Goal: Task Accomplishment & Management: Complete application form

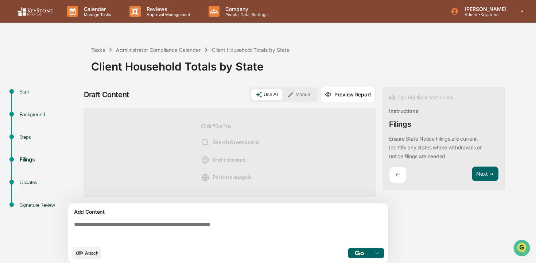
click at [99, 255] on button "Attach" at bounding box center [87, 253] width 29 height 12
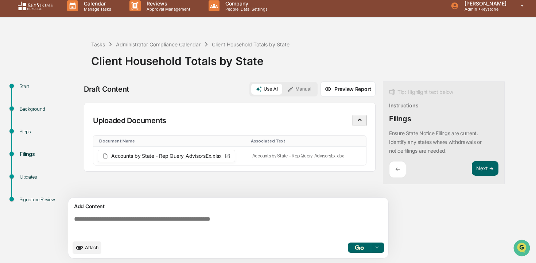
click at [358, 247] on img "button" at bounding box center [359, 247] width 9 height 5
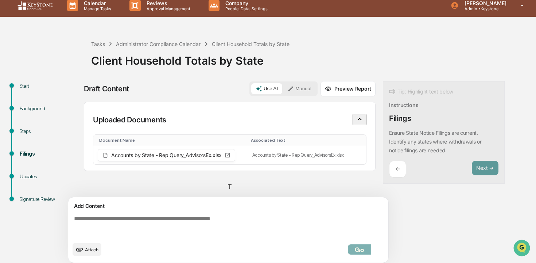
scroll to position [0, 0]
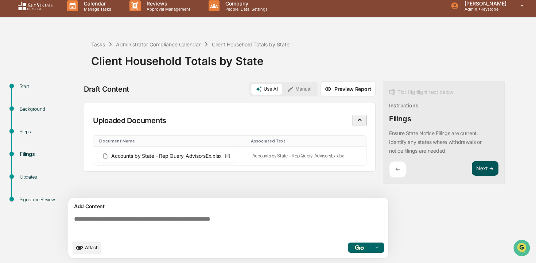
click at [488, 169] on button "Next ➔" at bounding box center [485, 168] width 27 height 15
click at [481, 172] on button "Next ➔" at bounding box center [485, 168] width 27 height 15
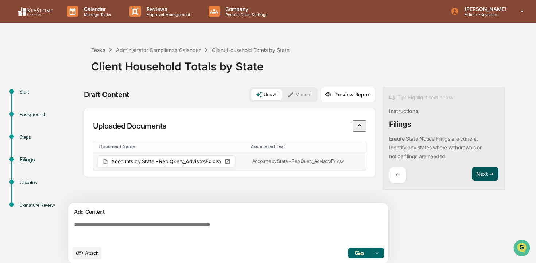
click at [479, 178] on button "Next ➔" at bounding box center [485, 173] width 27 height 15
click at [380, 255] on icon at bounding box center [377, 253] width 6 height 6
click at [285, 262] on img "button" at bounding box center [281, 264] width 9 height 5
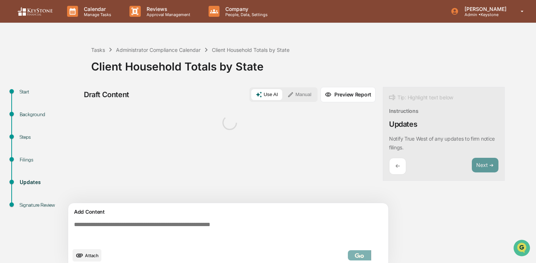
scroll to position [6, 0]
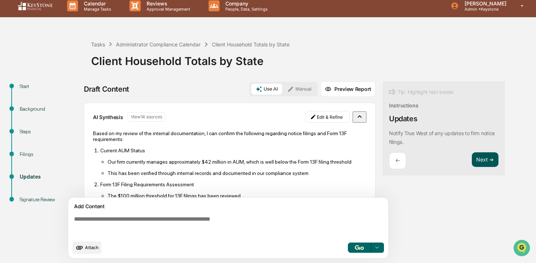
click at [481, 162] on button "Next ➔" at bounding box center [485, 159] width 27 height 15
click at [482, 162] on button "Next ➔" at bounding box center [485, 159] width 27 height 15
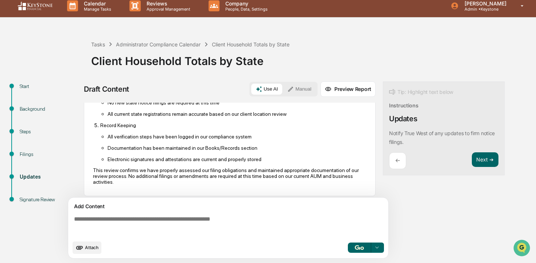
scroll to position [200, 0]
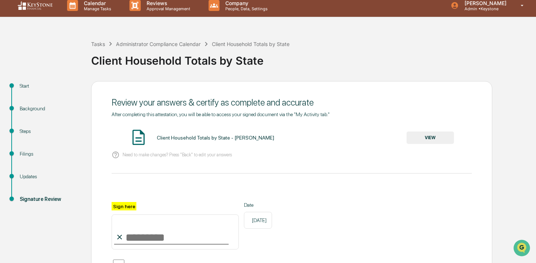
click at [173, 232] on input "Sign here" at bounding box center [175, 231] width 127 height 35
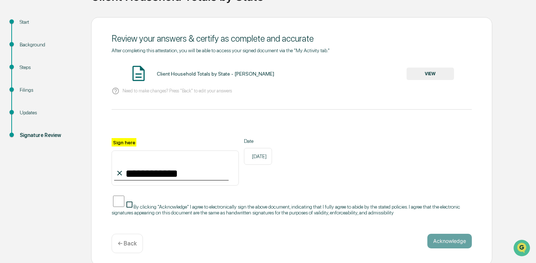
scroll to position [73, 0]
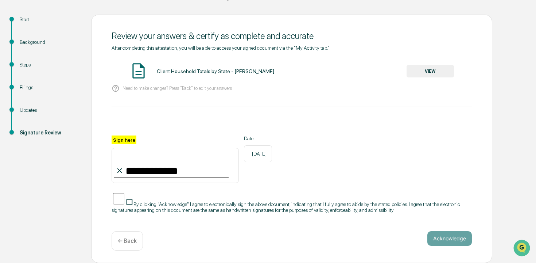
type input "**********"
click at [260, 201] on span "By clicking "Acknowledge" I agree to electronically sign the above document, in…" at bounding box center [286, 207] width 349 height 12
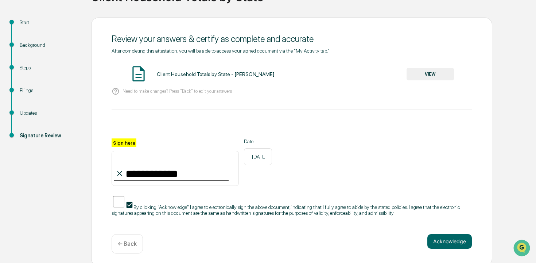
click at [429, 74] on button "VIEW" at bounding box center [430, 74] width 47 height 12
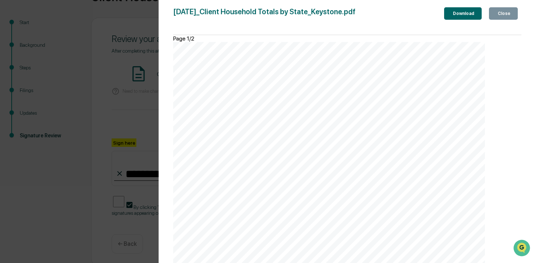
click at [497, 16] on div "Close" at bounding box center [504, 13] width 14 height 5
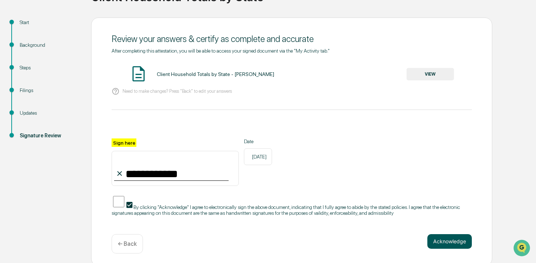
click at [433, 243] on button "Acknowledge" at bounding box center [450, 241] width 45 height 15
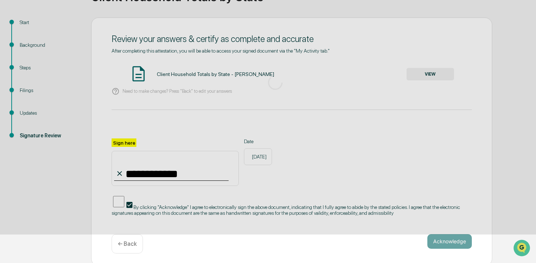
scroll to position [31, 0]
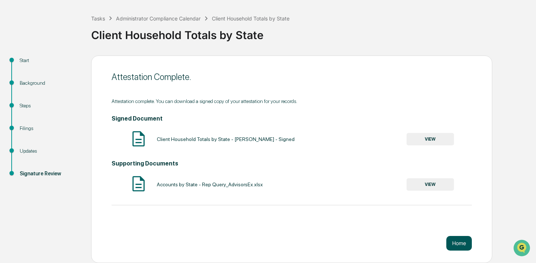
click at [470, 248] on button "Home" at bounding box center [460, 243] width 26 height 15
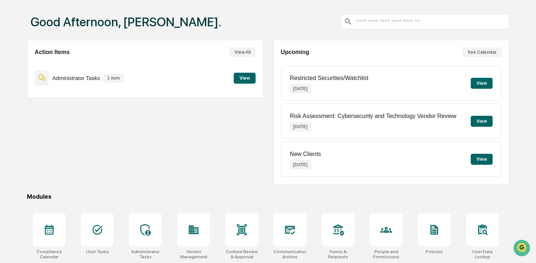
click at [243, 77] on button "View" at bounding box center [245, 78] width 22 height 11
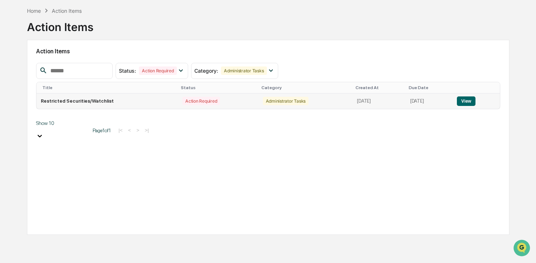
click at [470, 101] on button "View" at bounding box center [466, 100] width 19 height 9
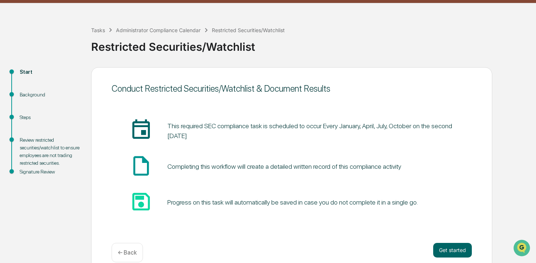
scroll to position [31, 0]
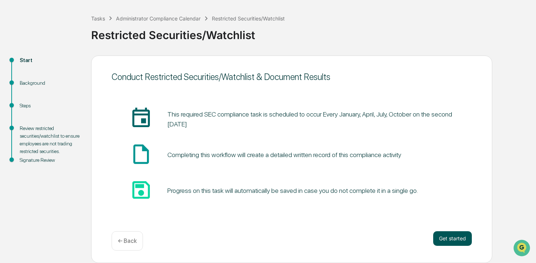
click at [455, 241] on button "Get started" at bounding box center [452, 238] width 39 height 15
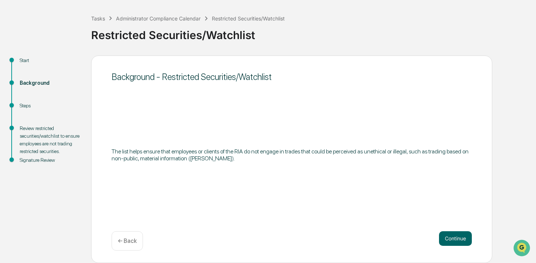
click at [455, 241] on button "Continue" at bounding box center [455, 238] width 33 height 15
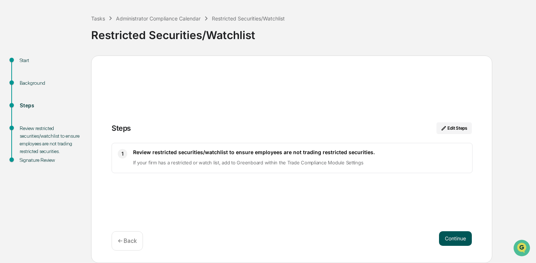
click at [451, 235] on button "Continue" at bounding box center [455, 238] width 33 height 15
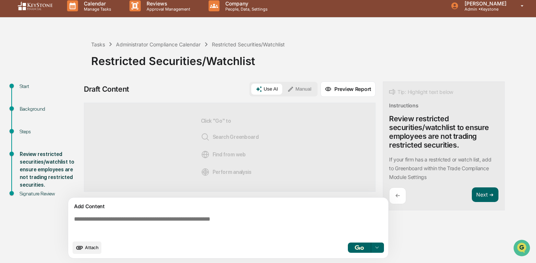
scroll to position [6, 0]
click at [362, 245] on img "button" at bounding box center [359, 247] width 9 height 5
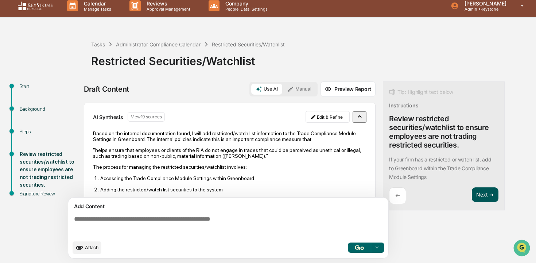
click at [481, 196] on button "Next ➔" at bounding box center [485, 194] width 27 height 15
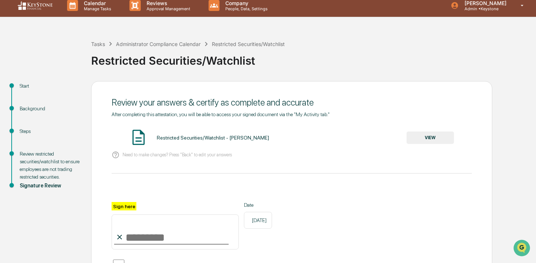
click at [210, 231] on input "Sign here" at bounding box center [175, 231] width 127 height 35
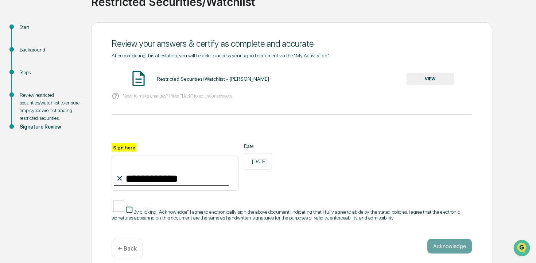
scroll to position [73, 0]
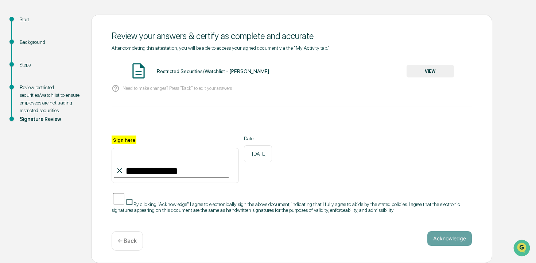
type input "**********"
click at [218, 201] on span "By clicking "Acknowledge" I agree to electronically sign the above document, in…" at bounding box center [286, 207] width 349 height 12
click at [453, 244] on button "Acknowledge" at bounding box center [450, 238] width 45 height 15
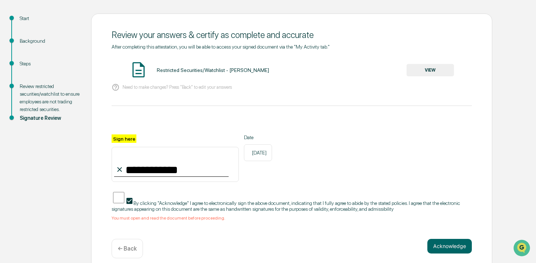
click at [438, 70] on button "VIEW" at bounding box center [430, 70] width 47 height 12
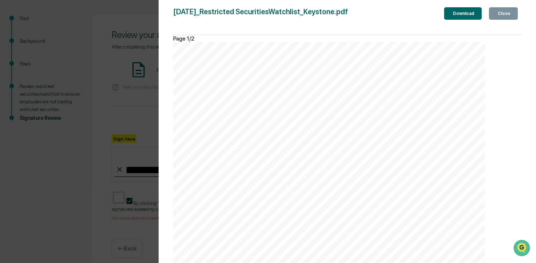
click at [497, 15] on div "Close" at bounding box center [504, 13] width 14 height 5
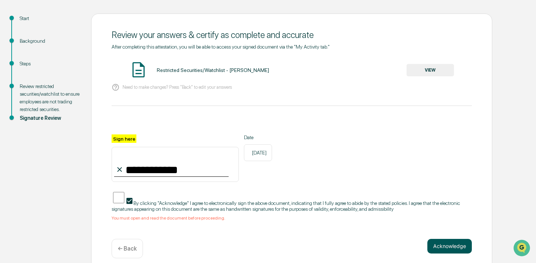
click at [436, 245] on button "Acknowledge" at bounding box center [450, 246] width 45 height 15
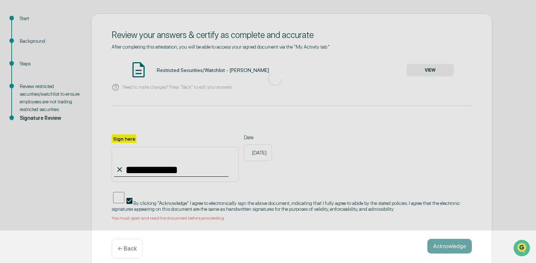
scroll to position [31, 0]
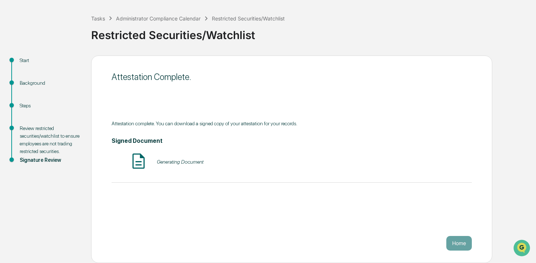
click at [436, 245] on div "Home" at bounding box center [292, 243] width 360 height 15
click at [459, 245] on button "Home" at bounding box center [460, 243] width 26 height 15
